Goal: Transaction & Acquisition: Book appointment/travel/reservation

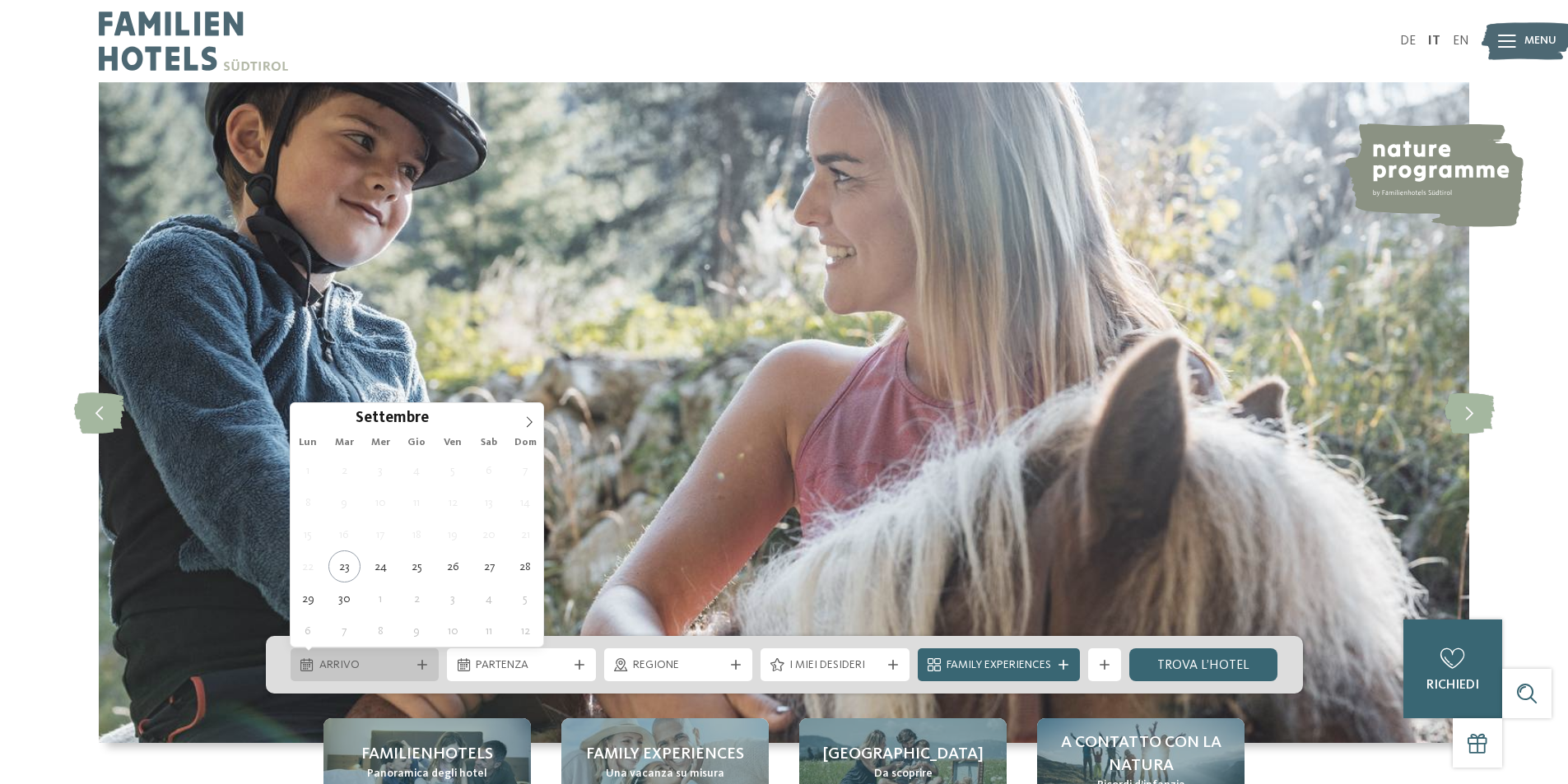
click at [376, 669] on span "Arrivo" at bounding box center [365, 665] width 91 height 16
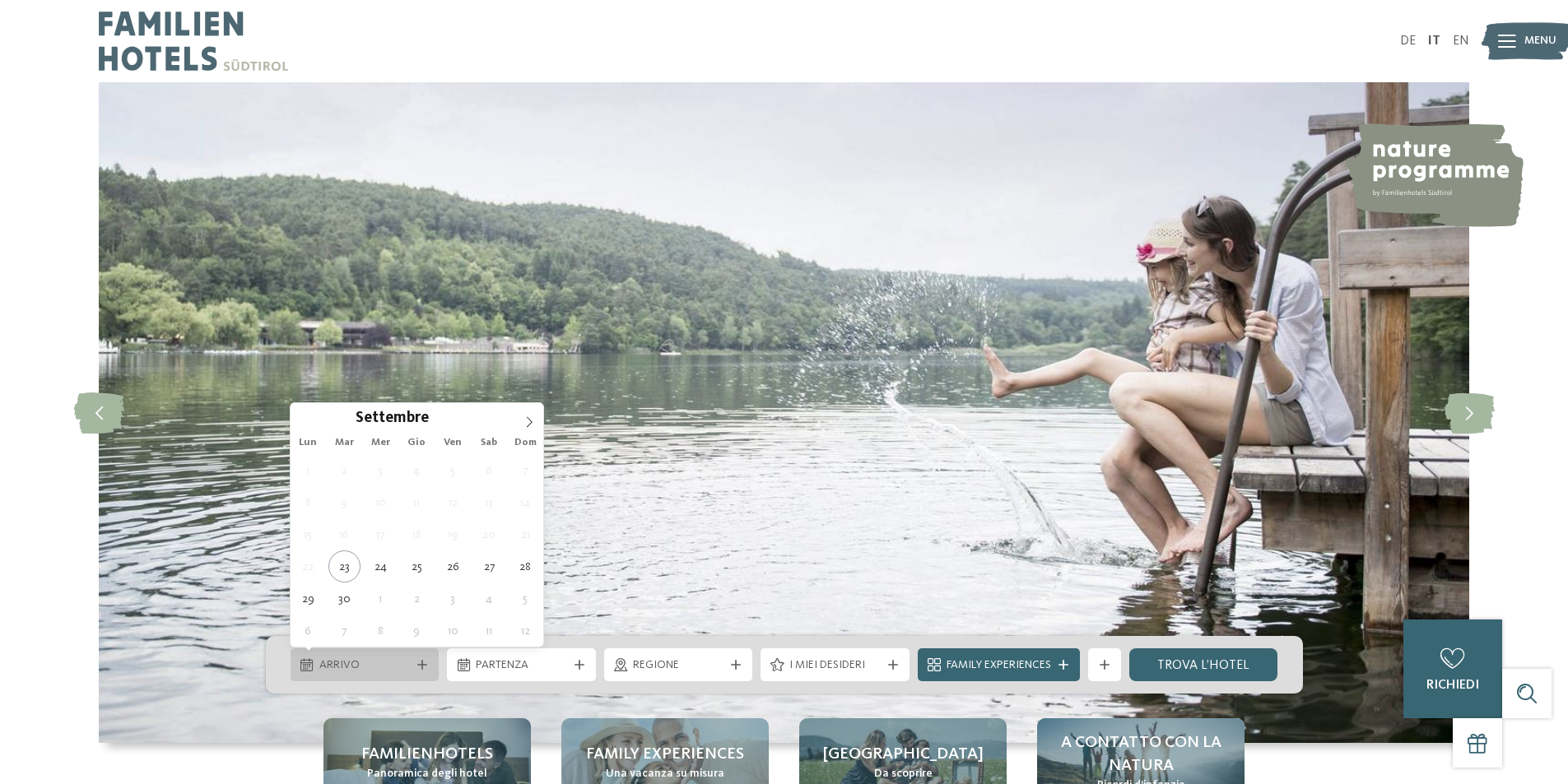
click at [419, 660] on div "Arrivo" at bounding box center [365, 664] width 149 height 33
click at [529, 417] on icon at bounding box center [529, 422] width 11 height 11
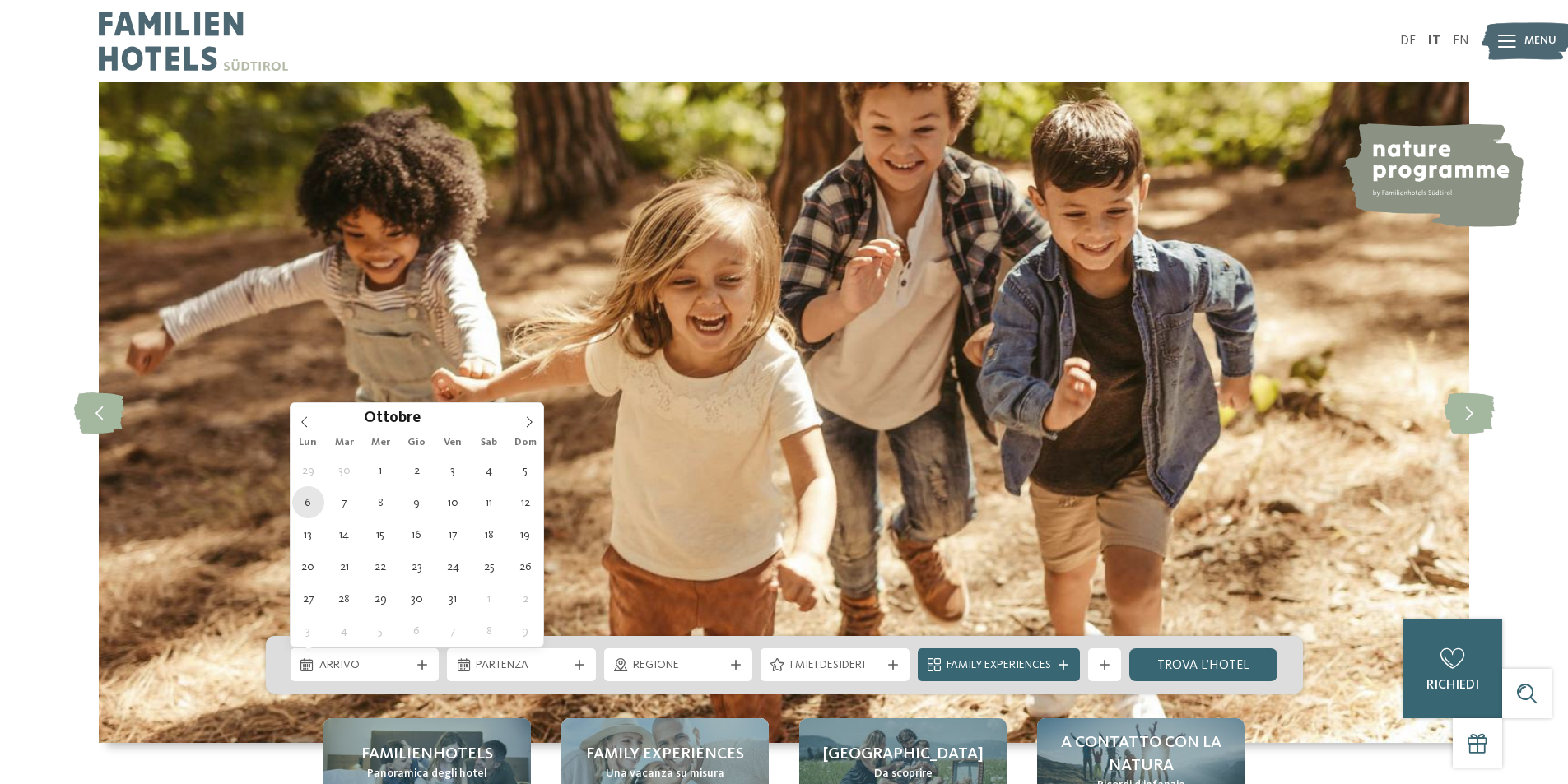
type div "[DATE]"
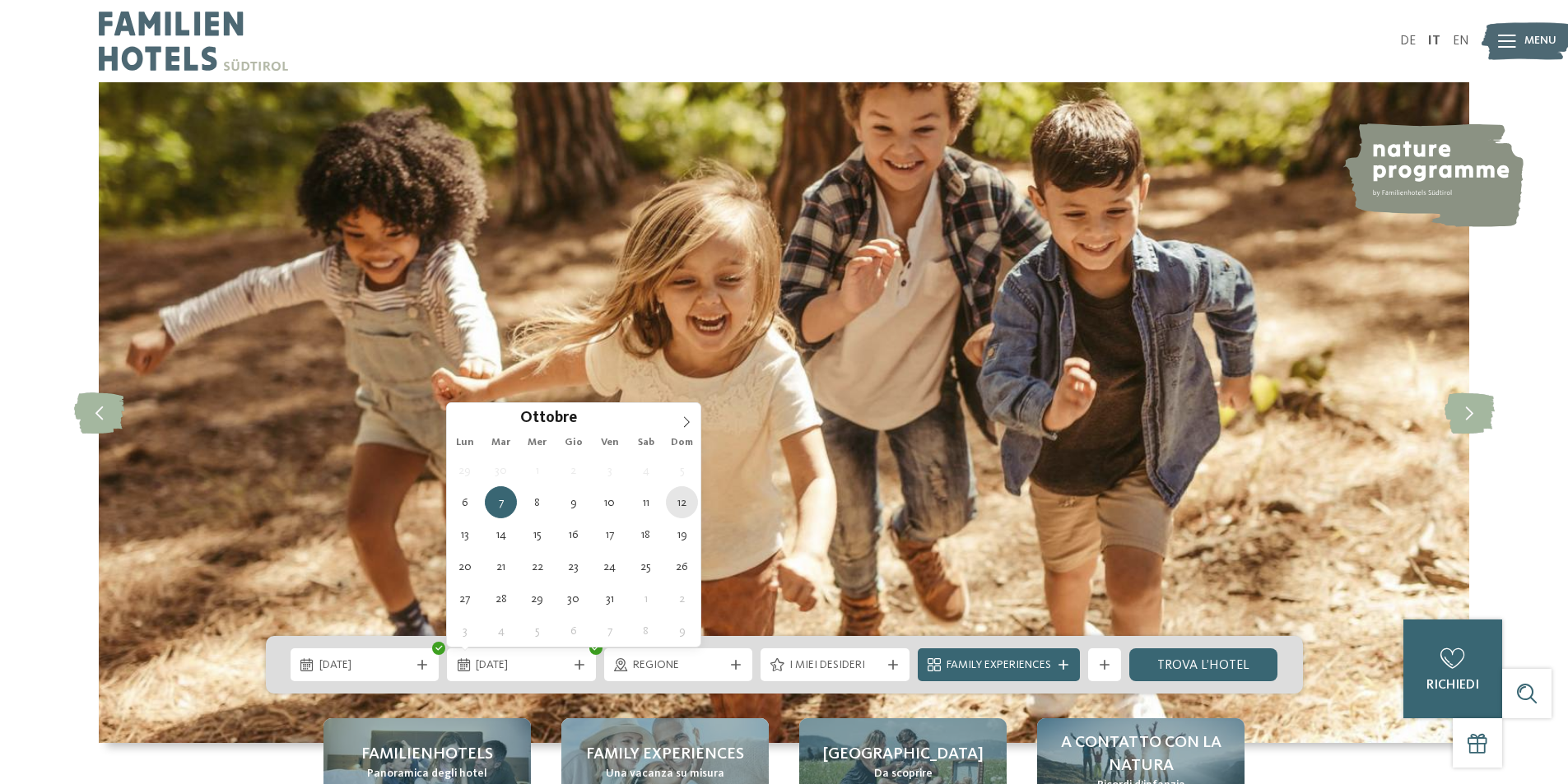
type div "[DATE]"
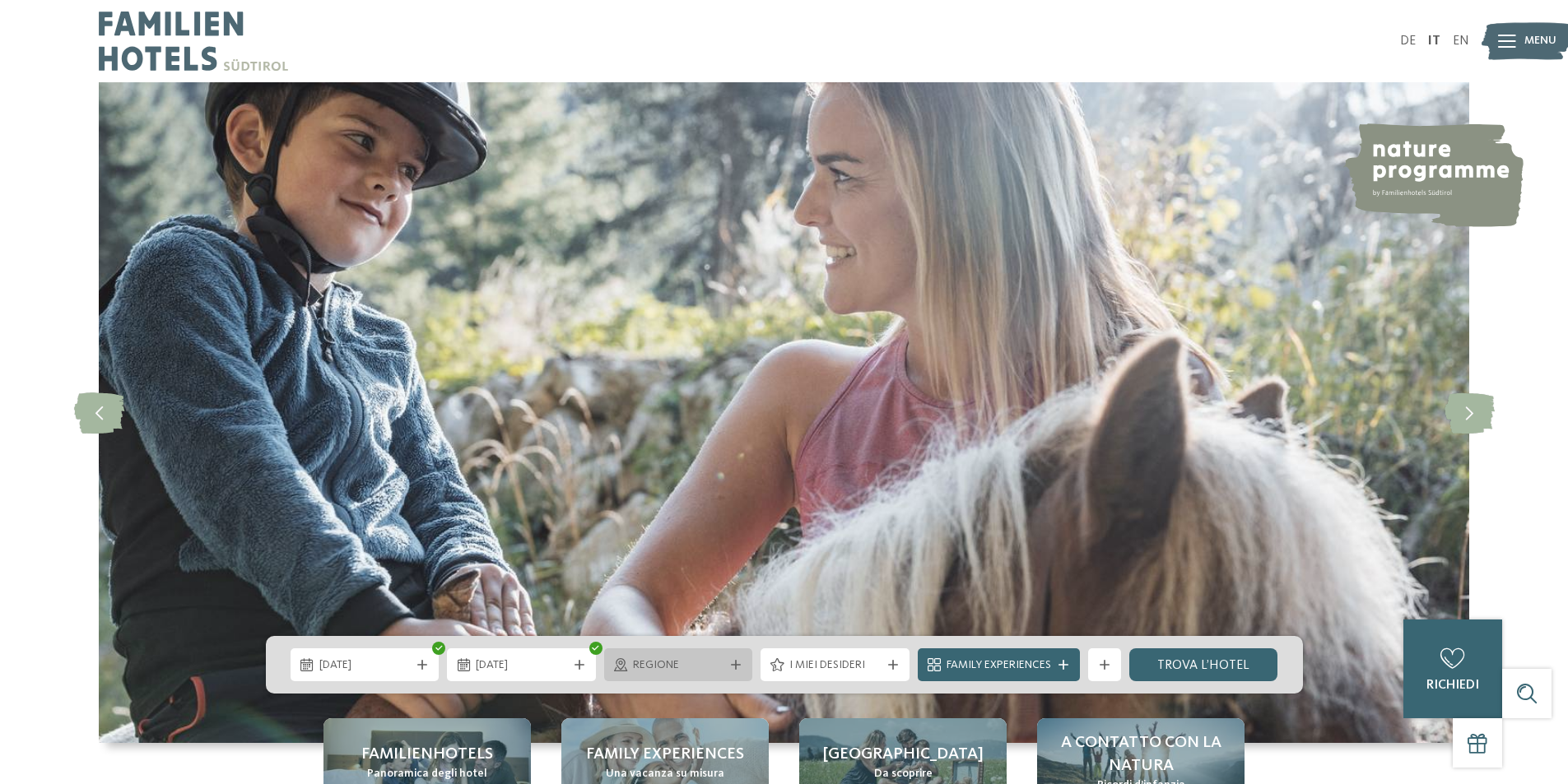
click at [710, 657] on div "Regione" at bounding box center [679, 664] width 100 height 18
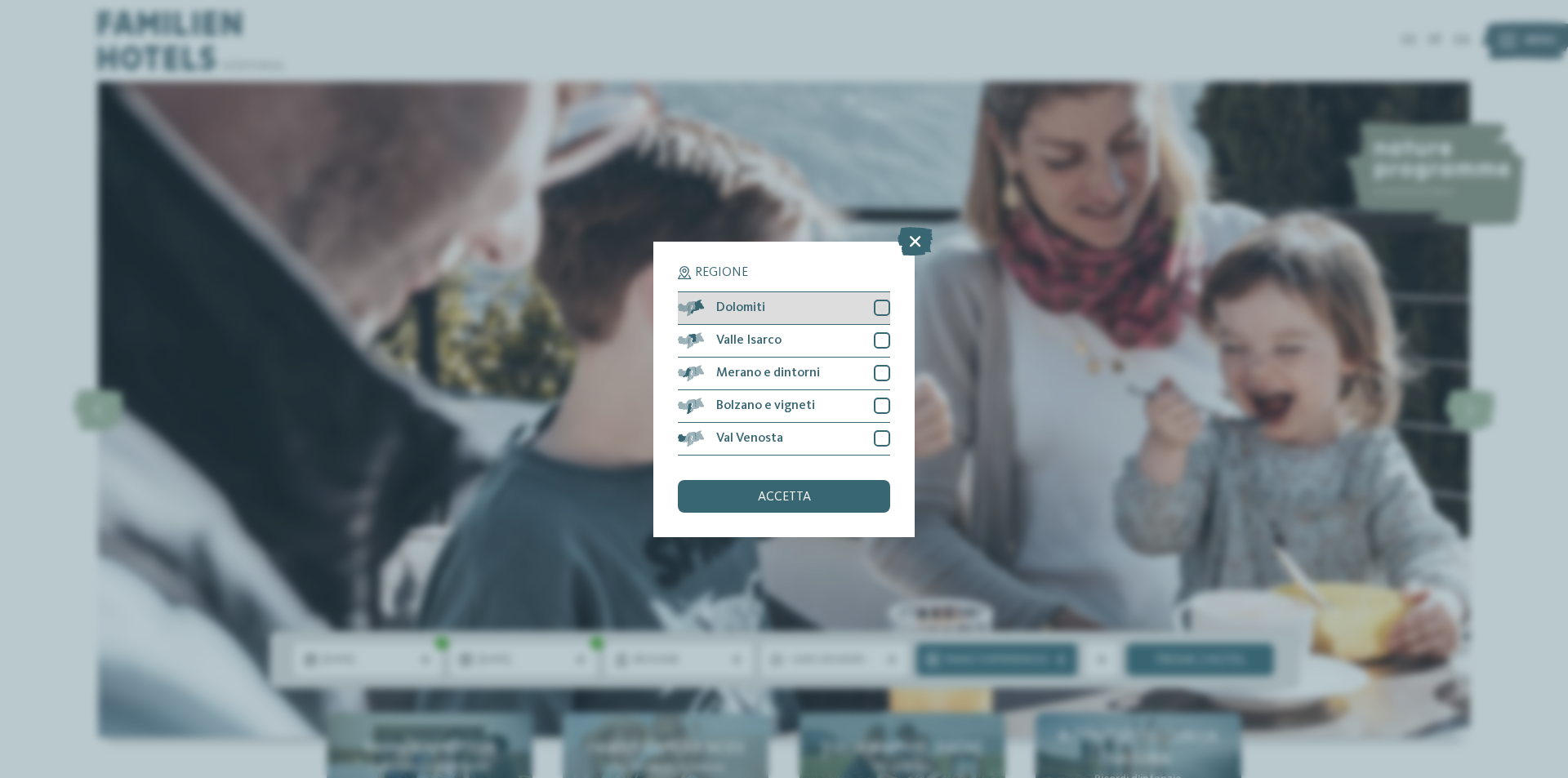
click at [876, 301] on div at bounding box center [881, 308] width 16 height 16
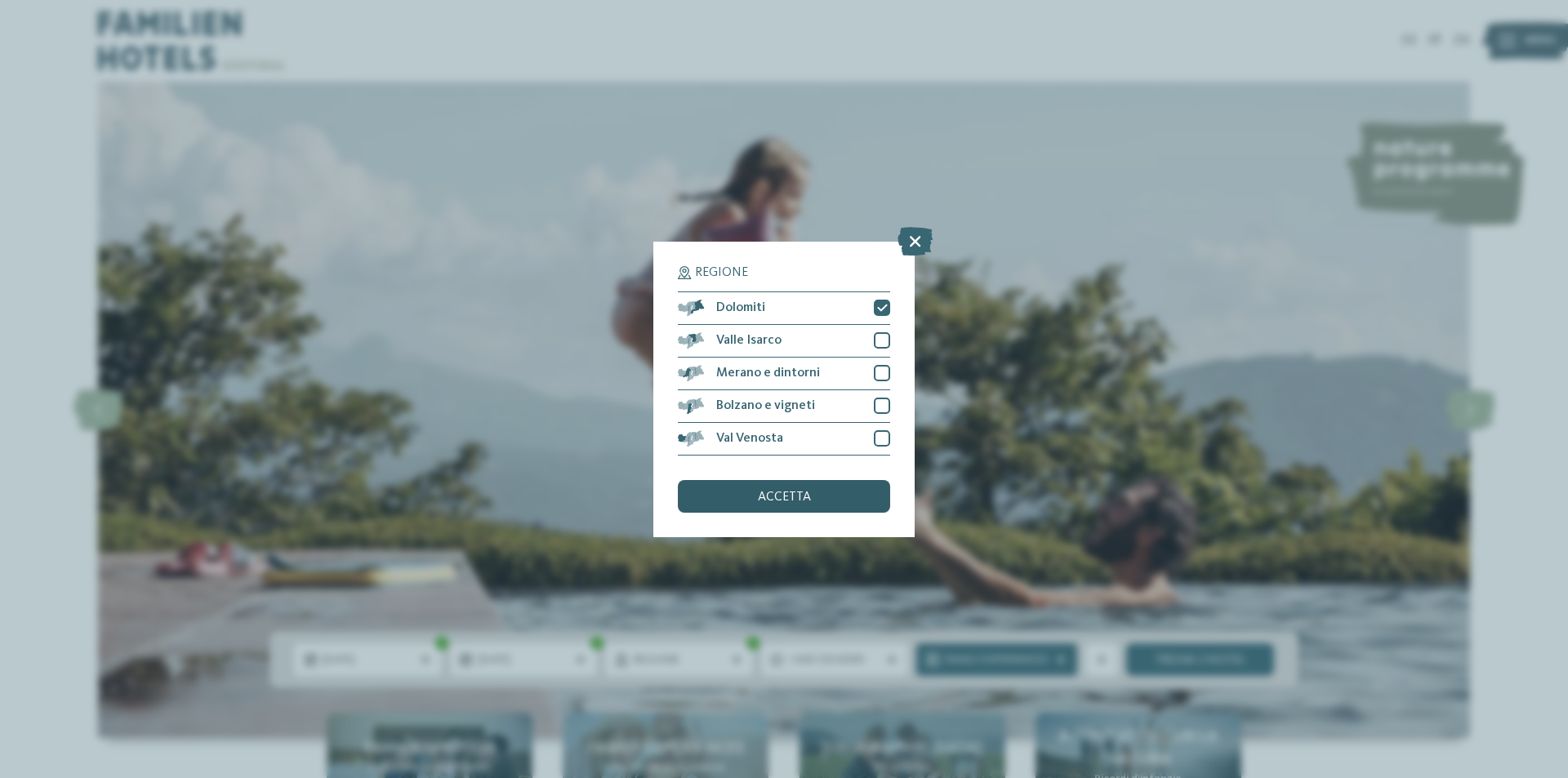
click at [807, 491] on span "accetta" at bounding box center [784, 498] width 53 height 13
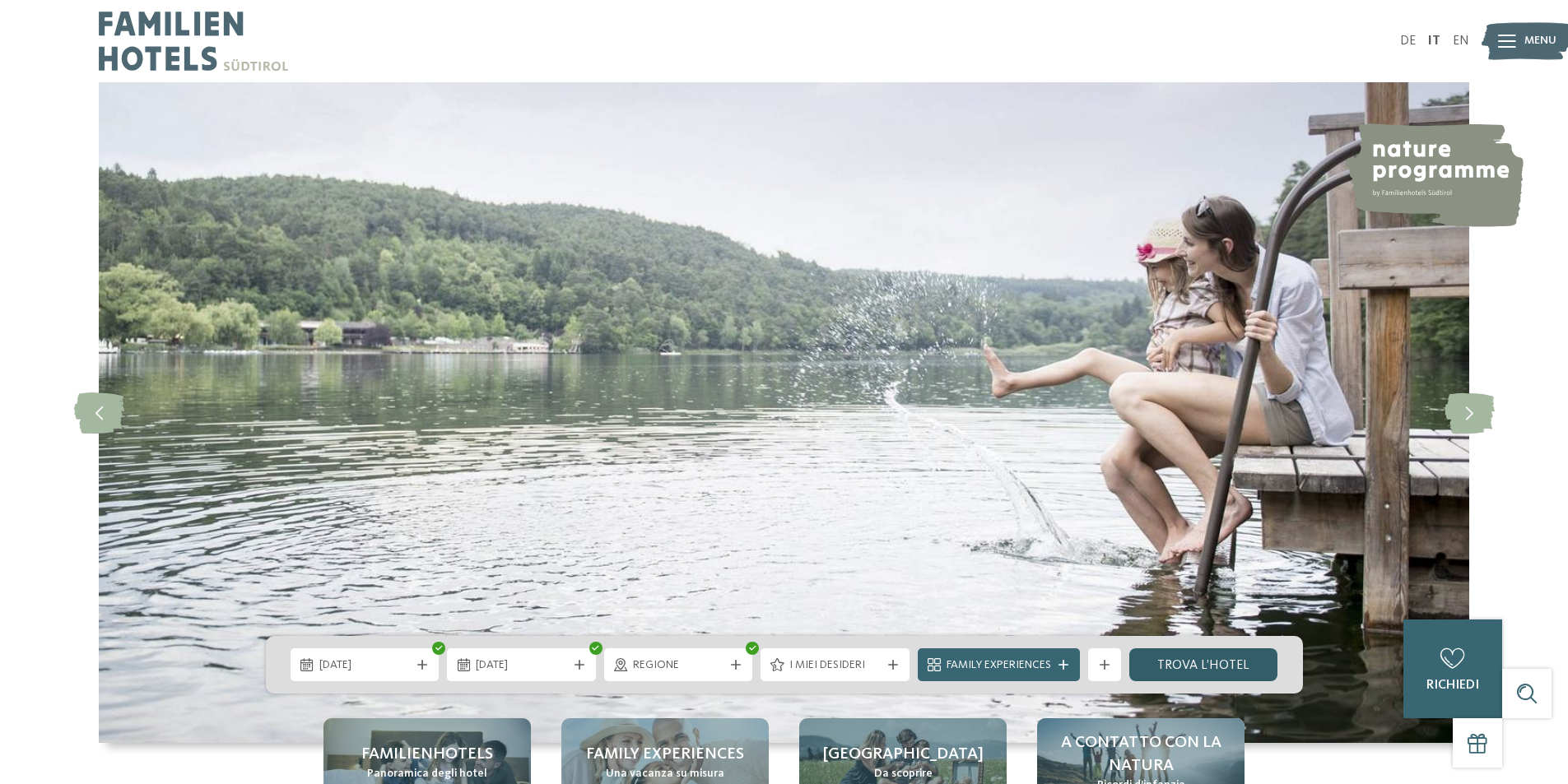
click at [1213, 661] on link "trova l’hotel" at bounding box center [1204, 664] width 149 height 33
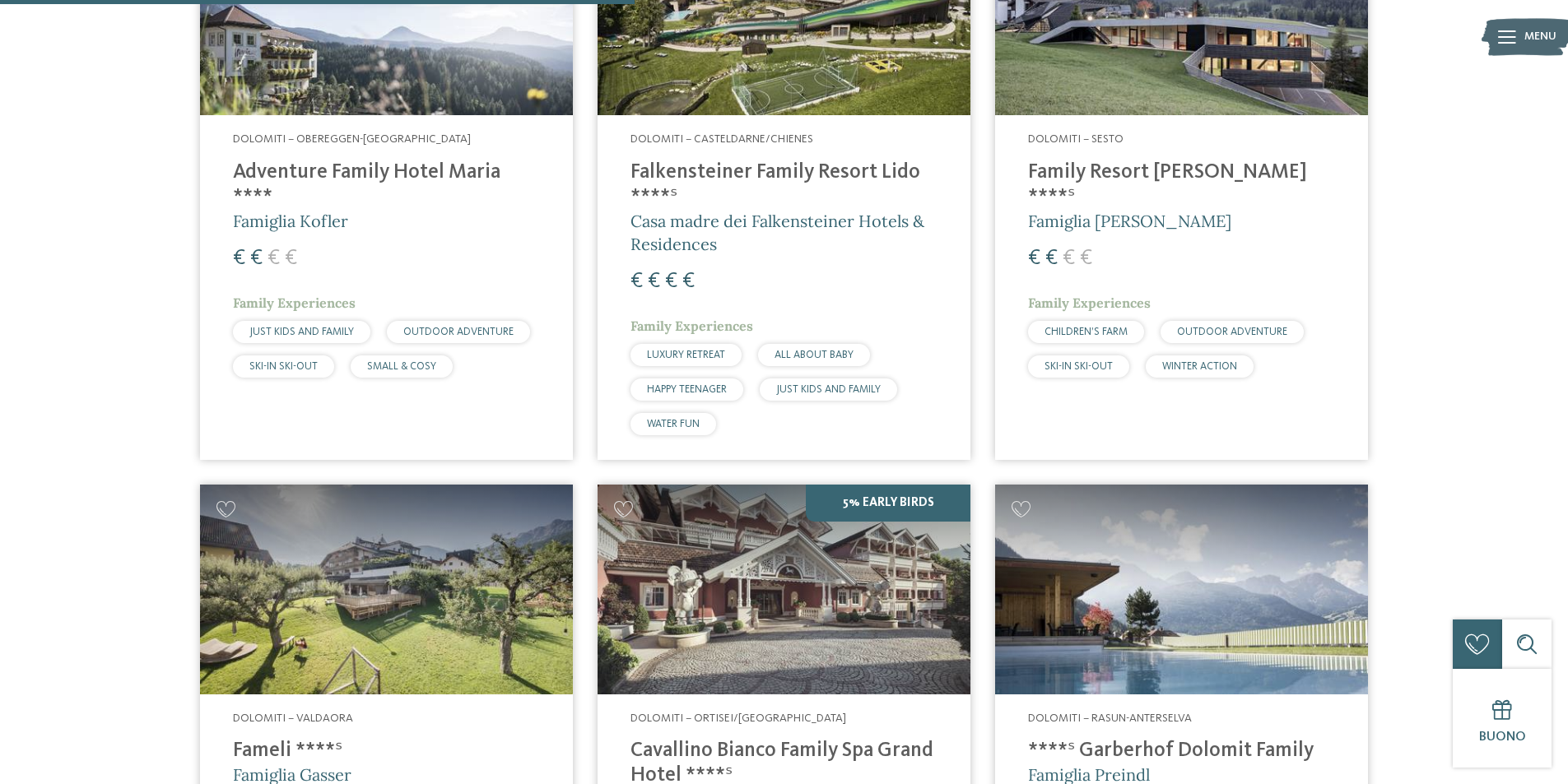
scroll to position [458, 0]
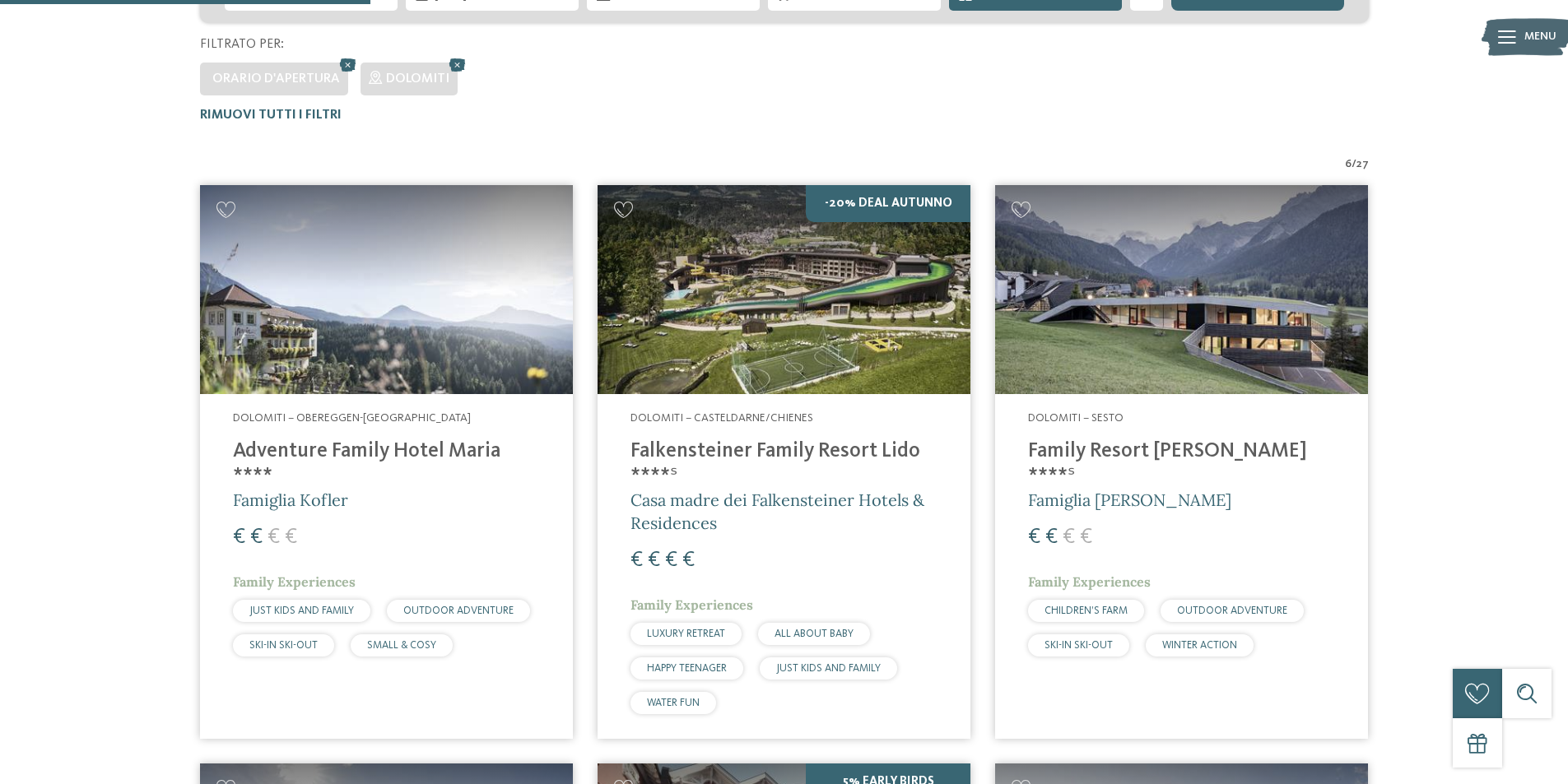
click at [346, 447] on h4 "Adventure Family Hotel Maria ****" at bounding box center [386, 464] width 307 height 50
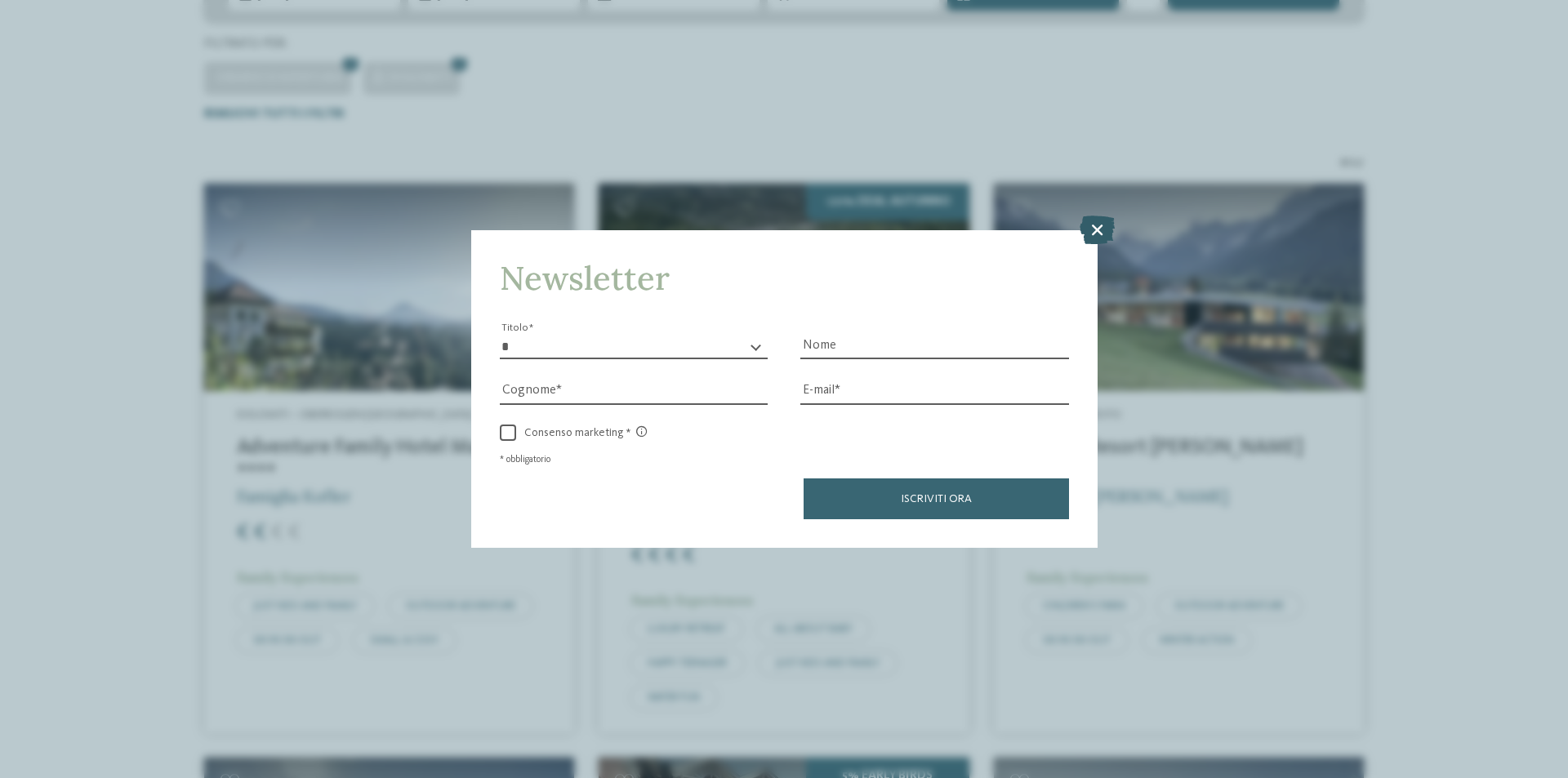
click at [1087, 229] on icon at bounding box center [1097, 230] width 35 height 28
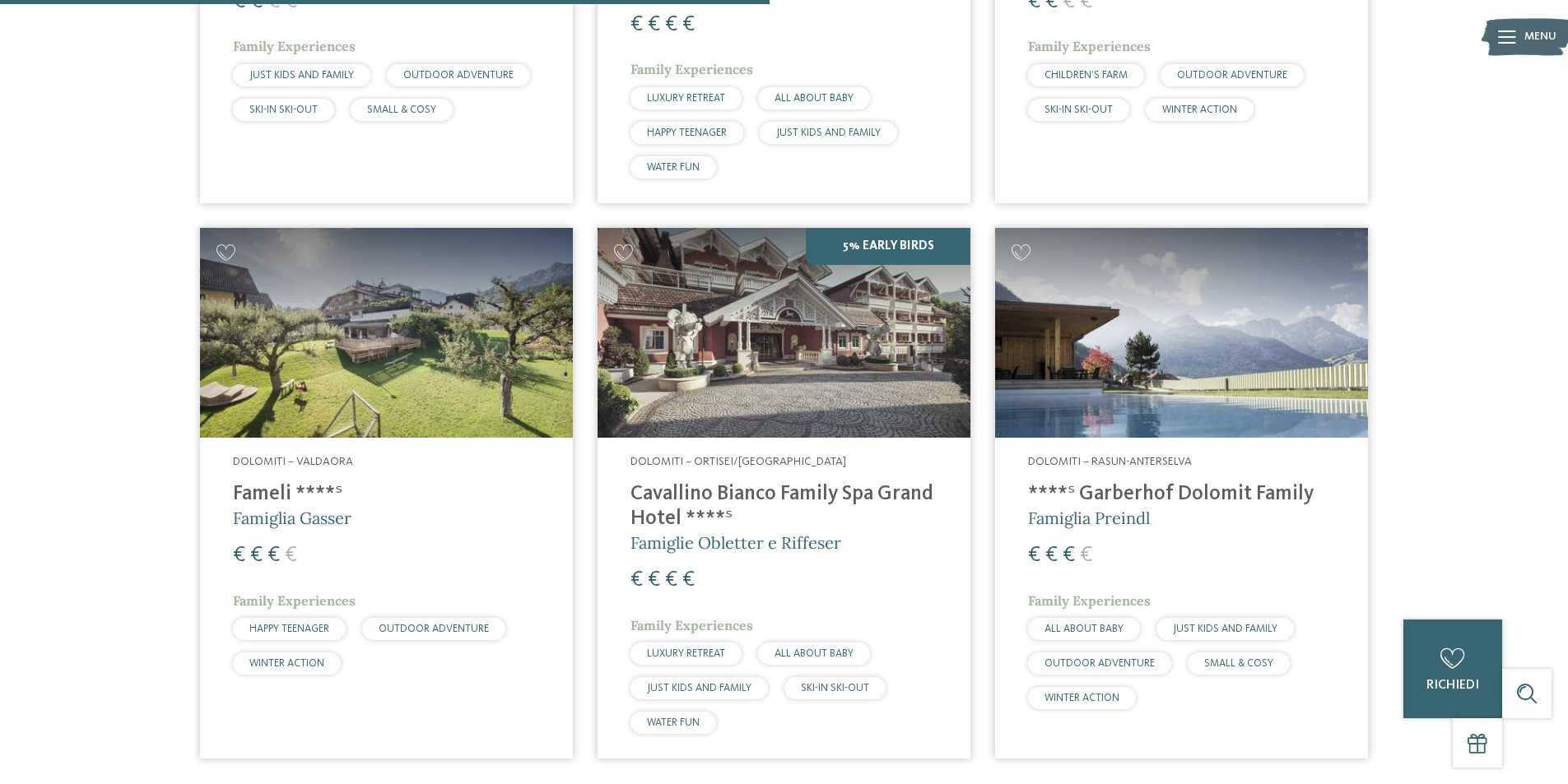
scroll to position [1034, 0]
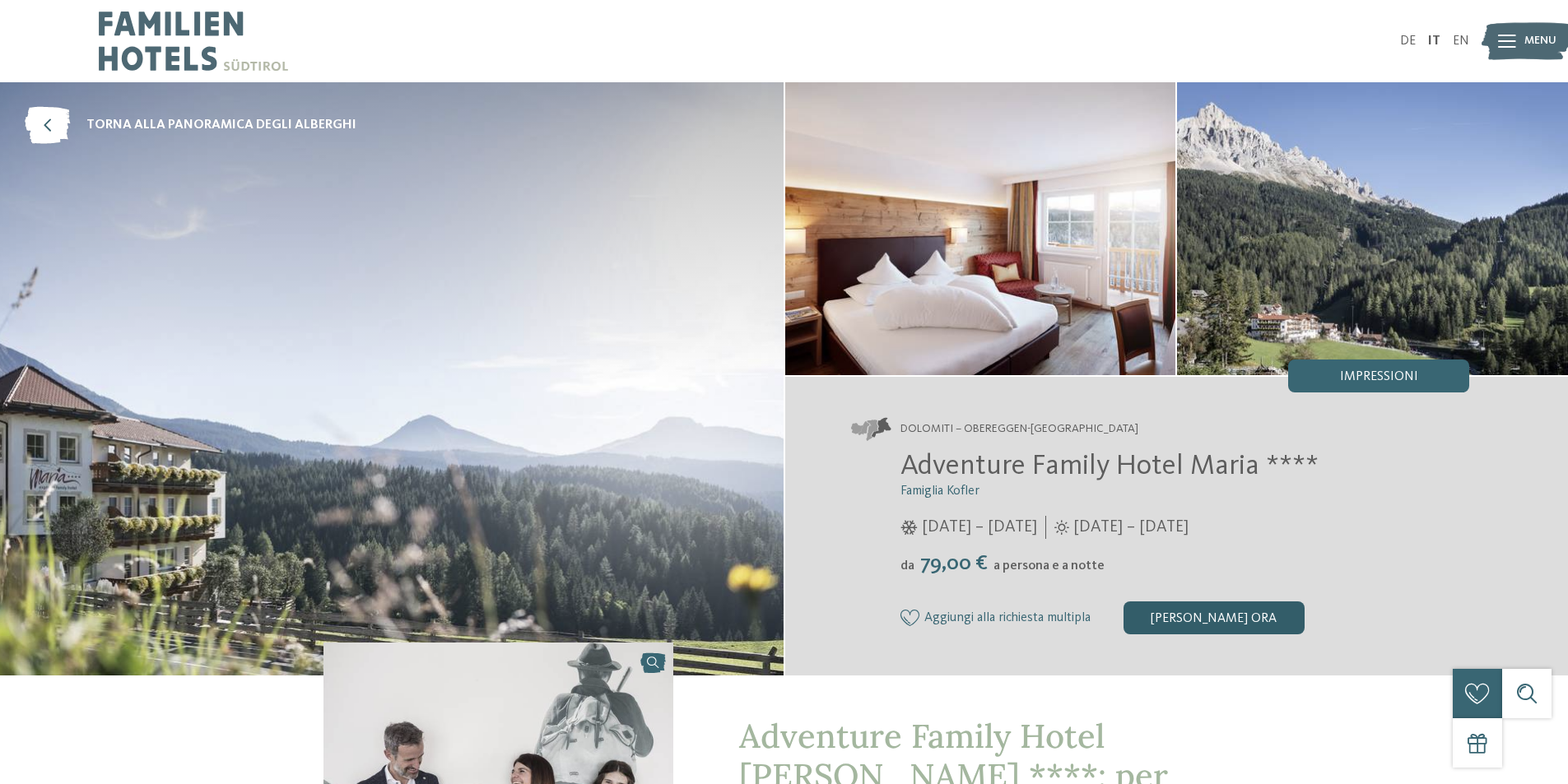
click at [1203, 614] on div "[PERSON_NAME] ora" at bounding box center [1214, 617] width 181 height 33
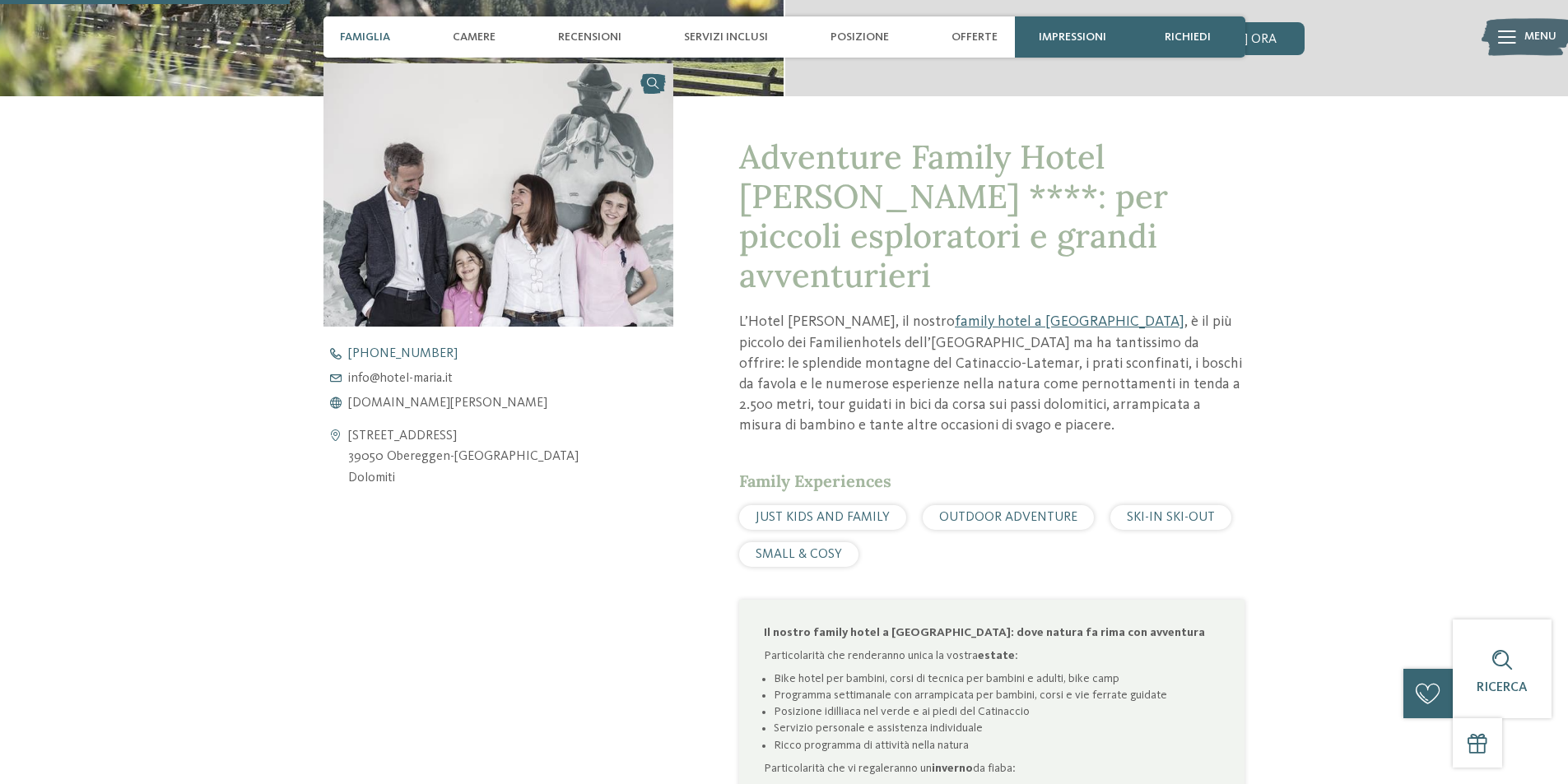
scroll to position [577, 0]
